Goal: Information Seeking & Learning: Understand process/instructions

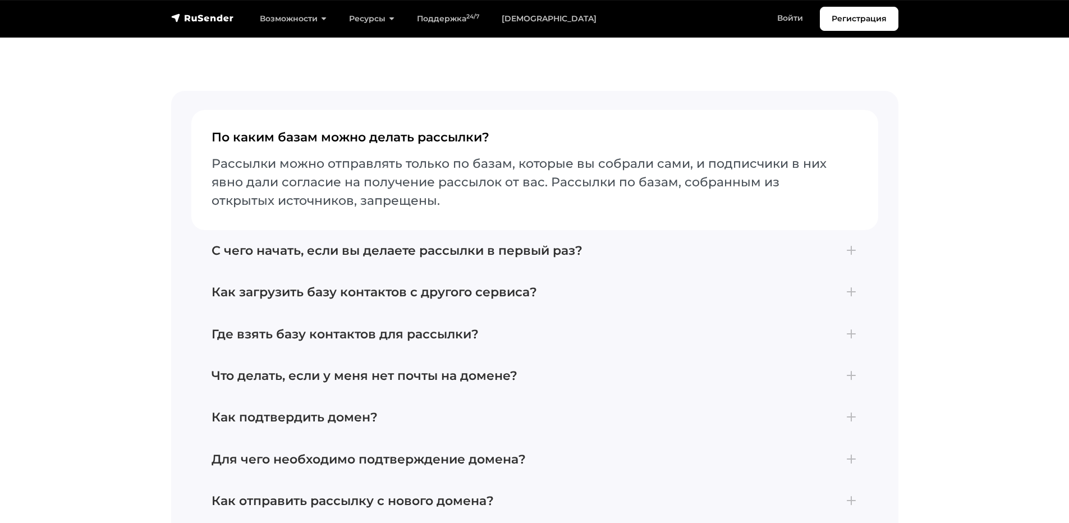
scroll to position [4713, 0]
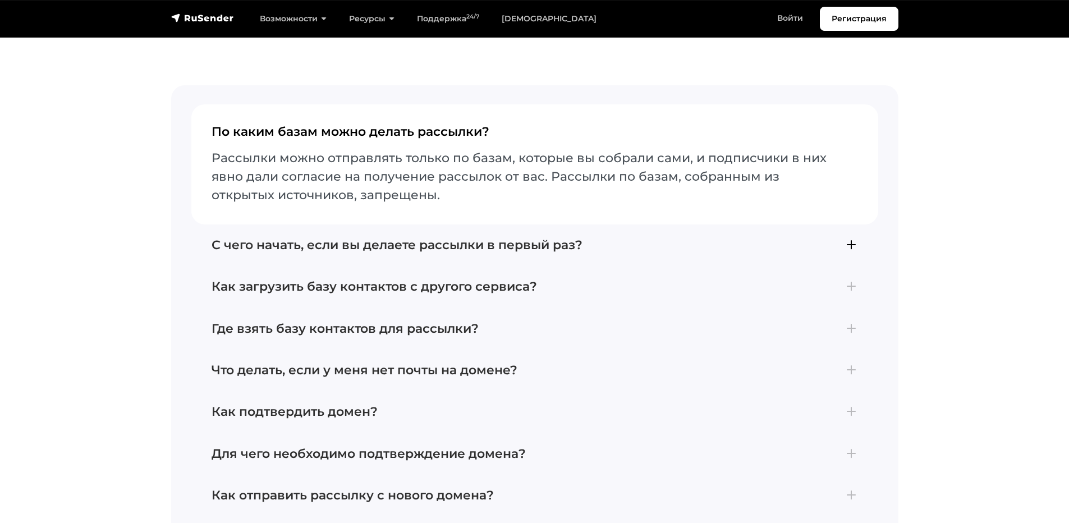
click at [570, 238] on h4 "С чего начать, если вы делаете рассылки в первый раз?" at bounding box center [535, 245] width 646 height 15
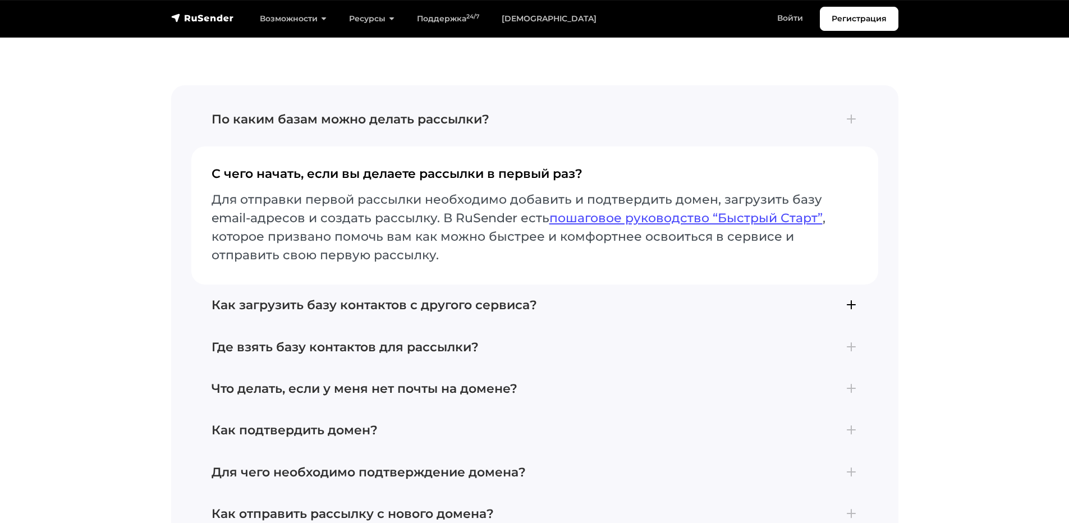
click at [495, 298] on h4 "Как загрузить базу контактов с другого сервиса?" at bounding box center [535, 305] width 646 height 15
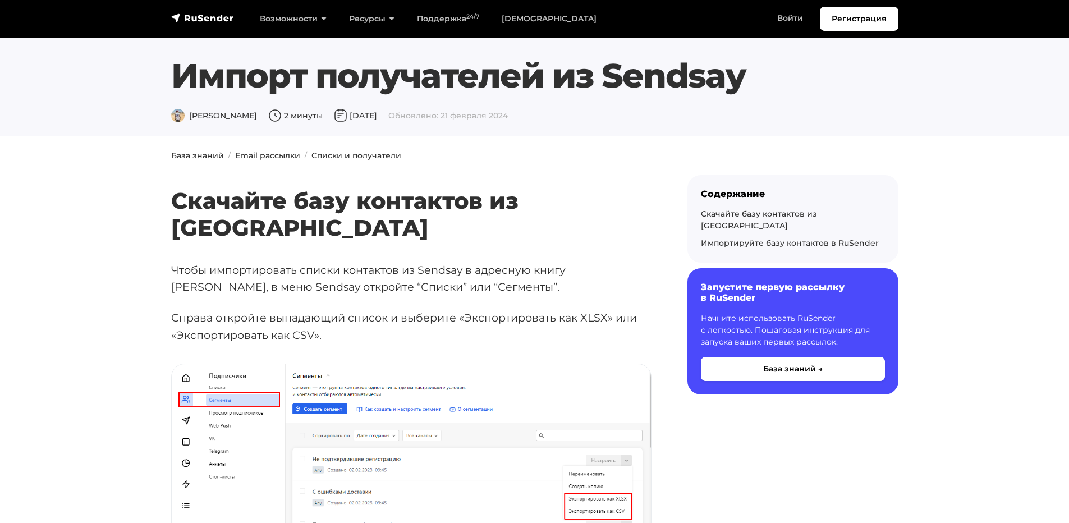
drag, startPoint x: 754, startPoint y: 77, endPoint x: 610, endPoint y: 77, distance: 144.2
click at [610, 77] on h1 "Импорт получателей из Sendsay" at bounding box center [534, 76] width 727 height 40
copy h1 "Sendsay"
